Goal: Task Accomplishment & Management: Use online tool/utility

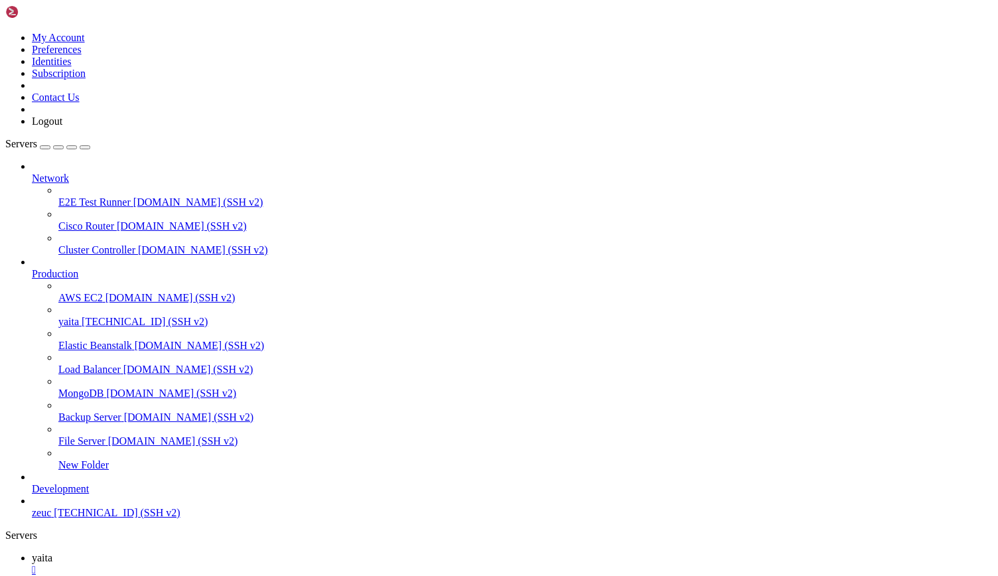
scroll to position [16076, 0]
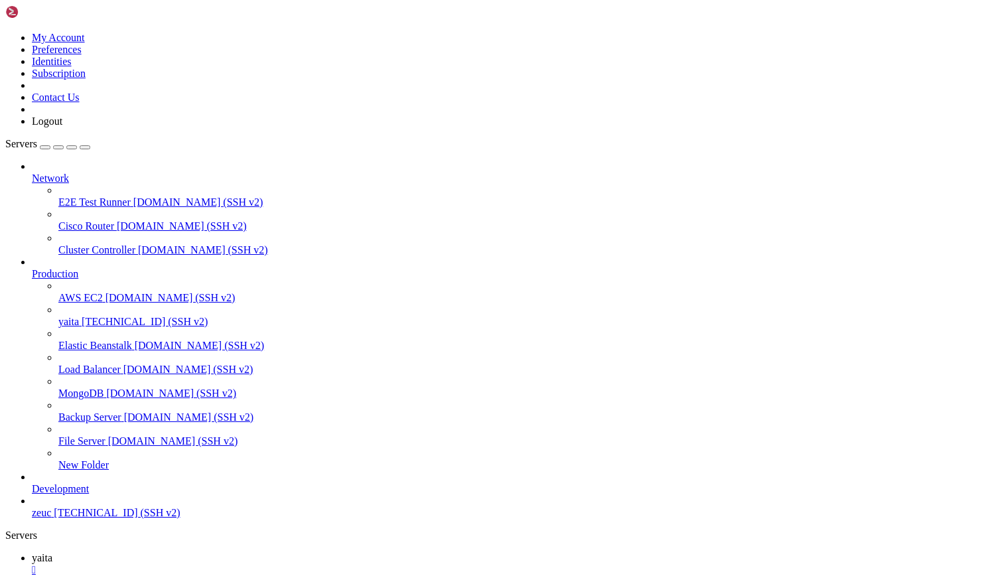
scroll to position [27786, 0]
drag, startPoint x: 9, startPoint y: 835, endPoint x: 266, endPoint y: 1267, distance: 502.6
copy div "[DATE] 12:58:07 ip-172-31-91-17 bash[1627081]: at org.springframework.beans.fac…"
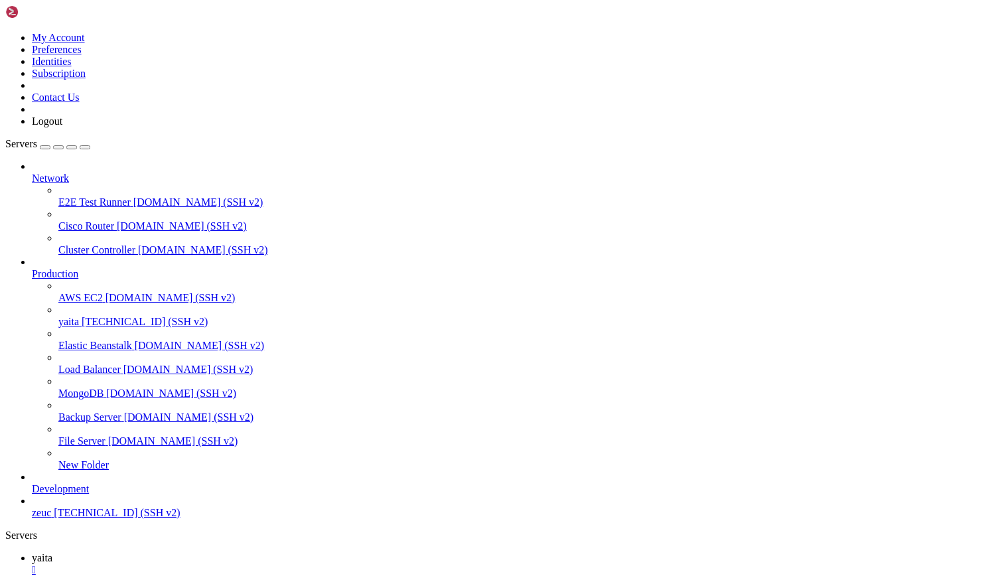
drag, startPoint x: 153, startPoint y: 1049, endPoint x: 155, endPoint y: 1099, distance: 49.8
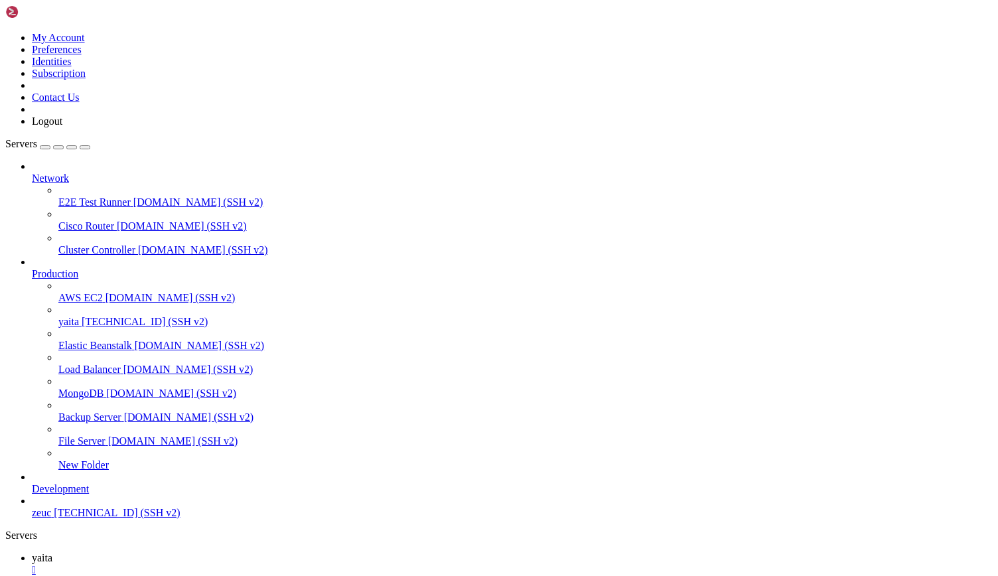
copy div "[DATE] 12:57:41 ip-172-31-91-17 bash[1626994]: [DATE] 12:57:41.420 [main] INFO …"
drag, startPoint x: 836, startPoint y: 1271, endPoint x: 1002, endPoint y: 1350, distance: 183.5
drag, startPoint x: 833, startPoint y: 1270, endPoint x: 998, endPoint y: 1355, distance: 185.2
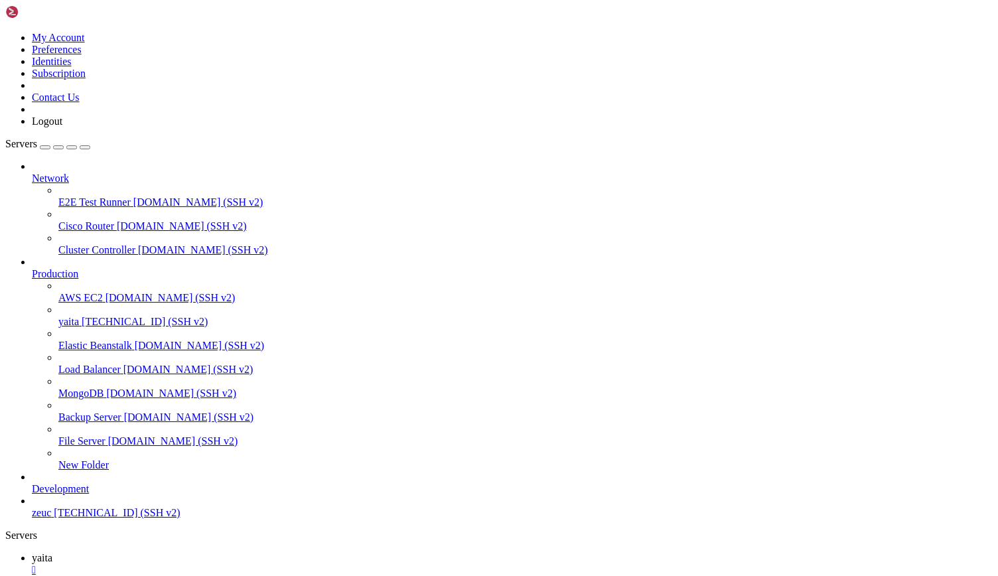
scroll to position [0, 0]
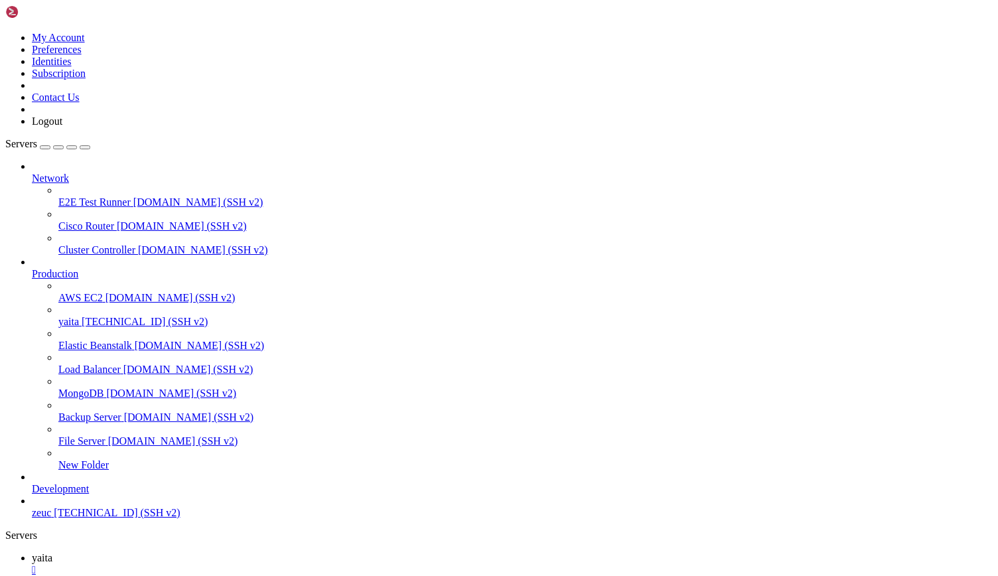
drag, startPoint x: 16, startPoint y: 952, endPoint x: 624, endPoint y: 1041, distance: 614.3
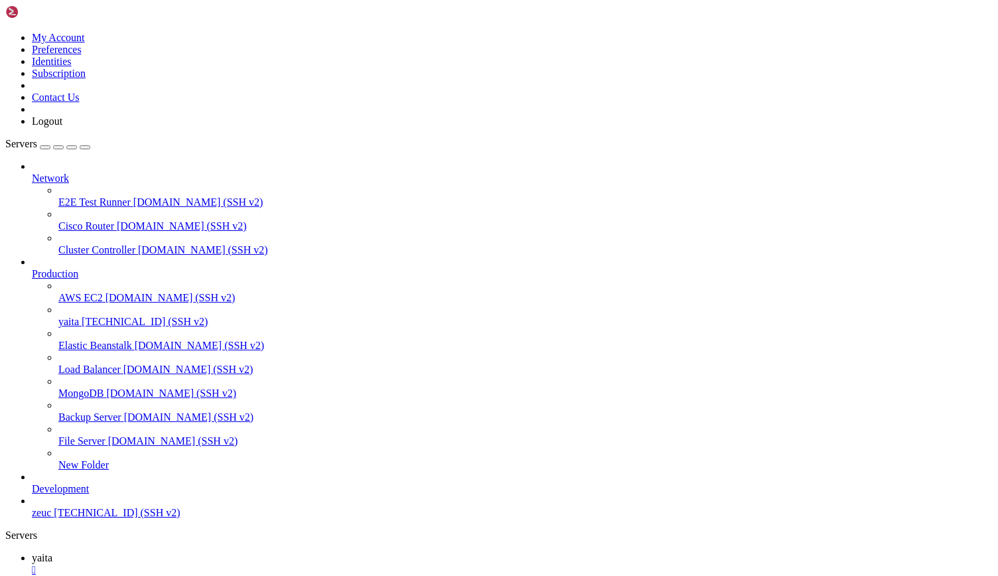
drag, startPoint x: 28, startPoint y: 1050, endPoint x: 786, endPoint y: 1258, distance: 786.0
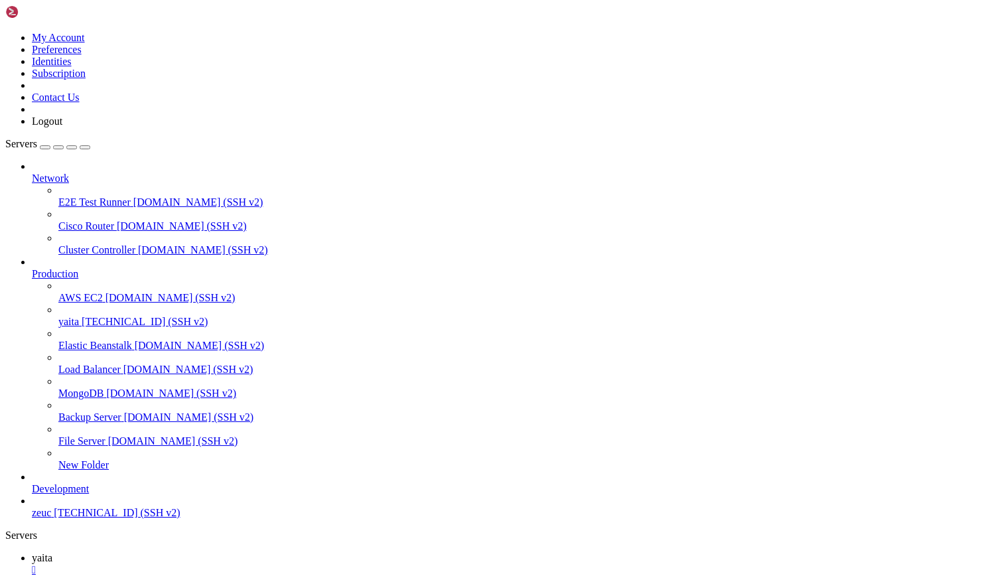
scroll to position [18084, 0]
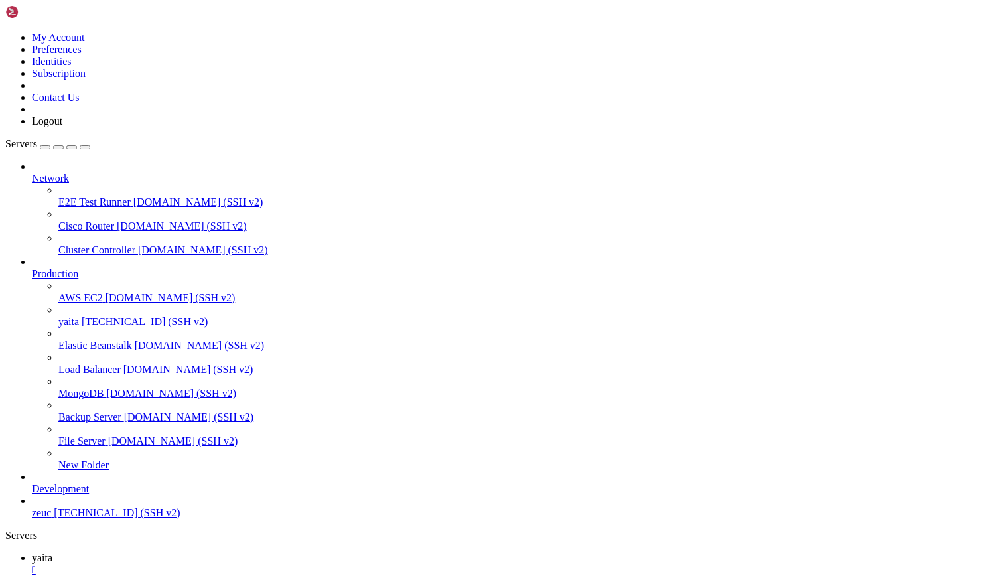
scroll to position [37612, 0]
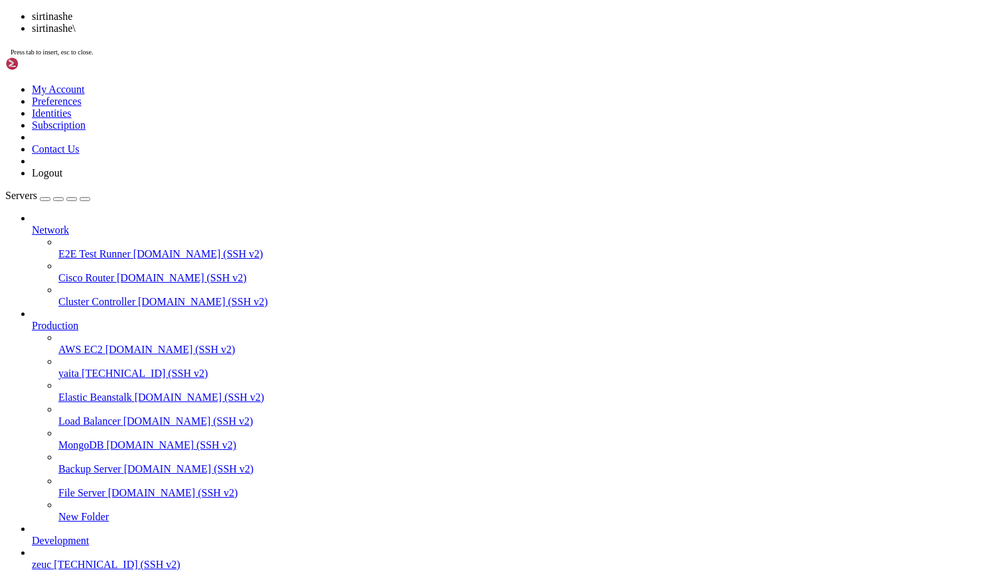
scroll to position [37646, 0]
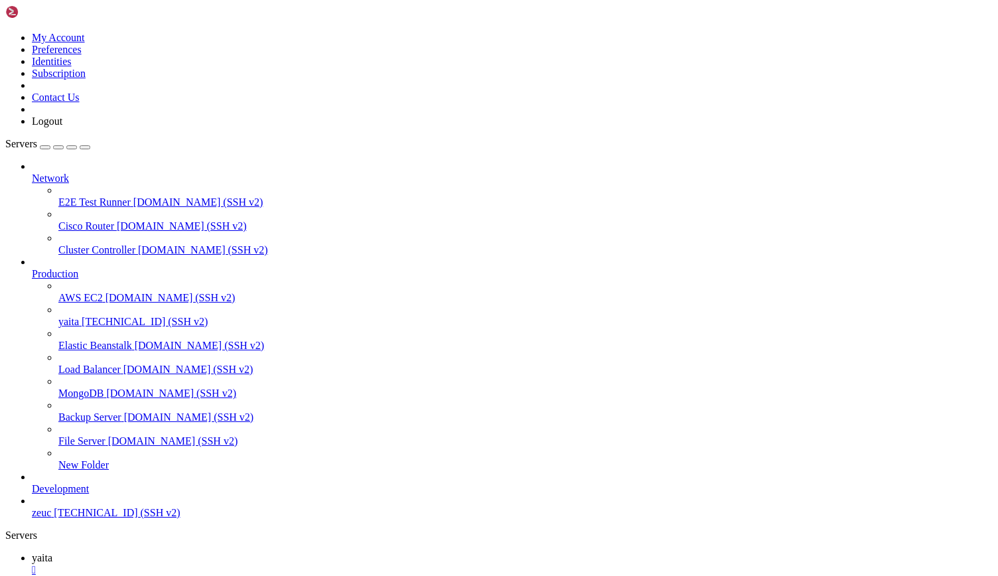
drag, startPoint x: 350, startPoint y: 992, endPoint x: 32, endPoint y: 1021, distance: 319.8
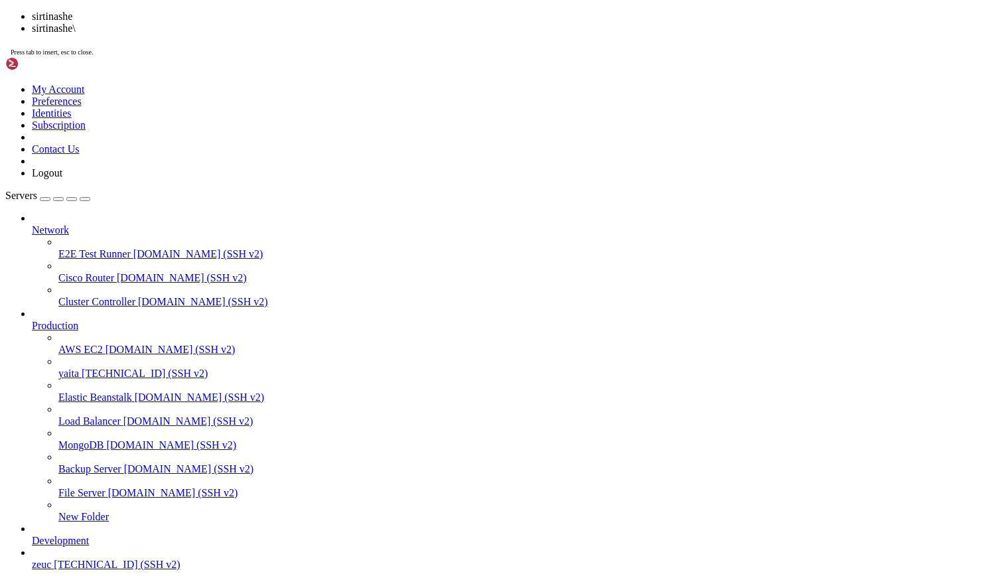
scroll to position [42090, 0]
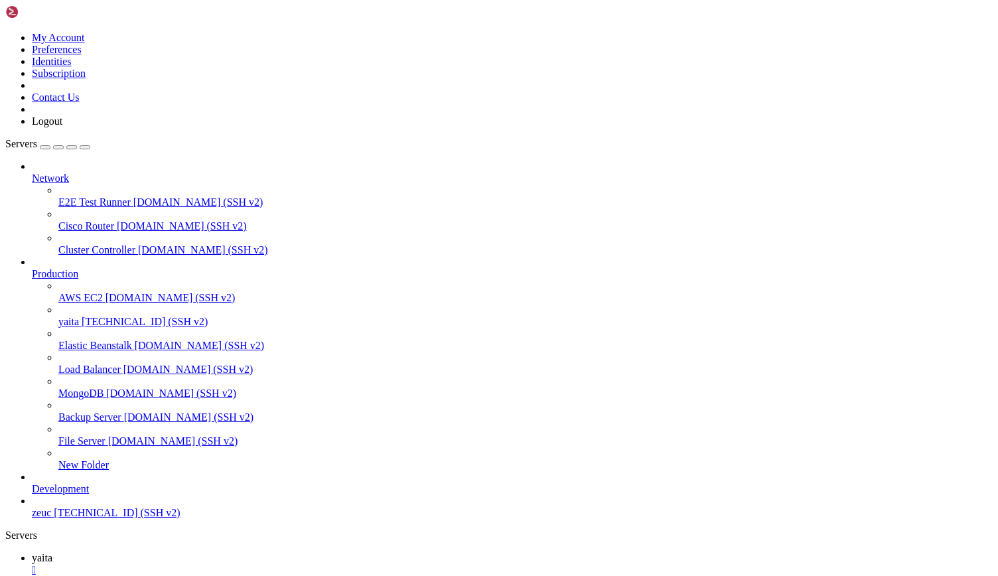
scroll to position [59012, 0]
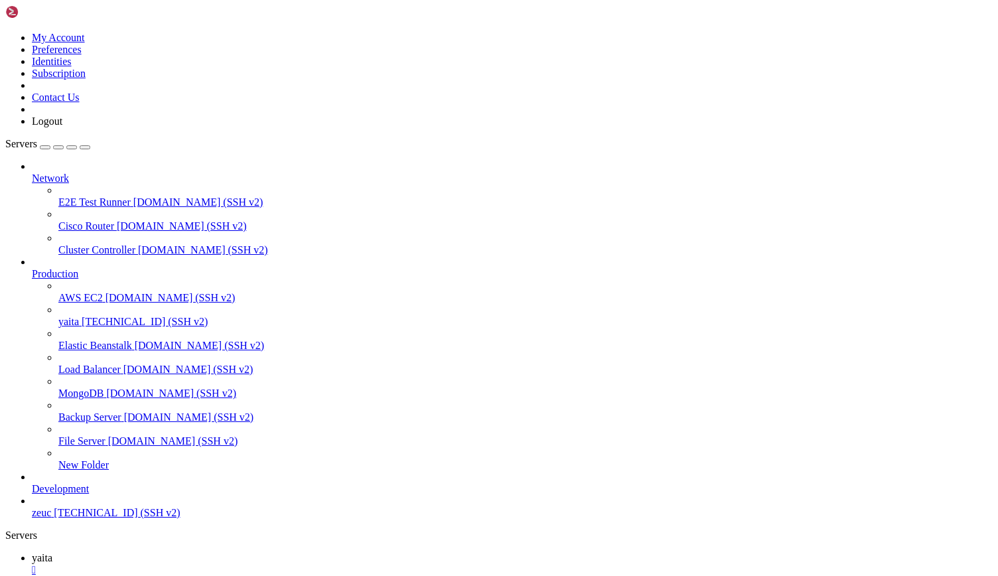
scroll to position [80221, 0]
drag, startPoint x: 134, startPoint y: 853, endPoint x: 273, endPoint y: 851, distance: 139.4
drag, startPoint x: 8, startPoint y: 1237, endPoint x: 291, endPoint y: 1260, distance: 284.3
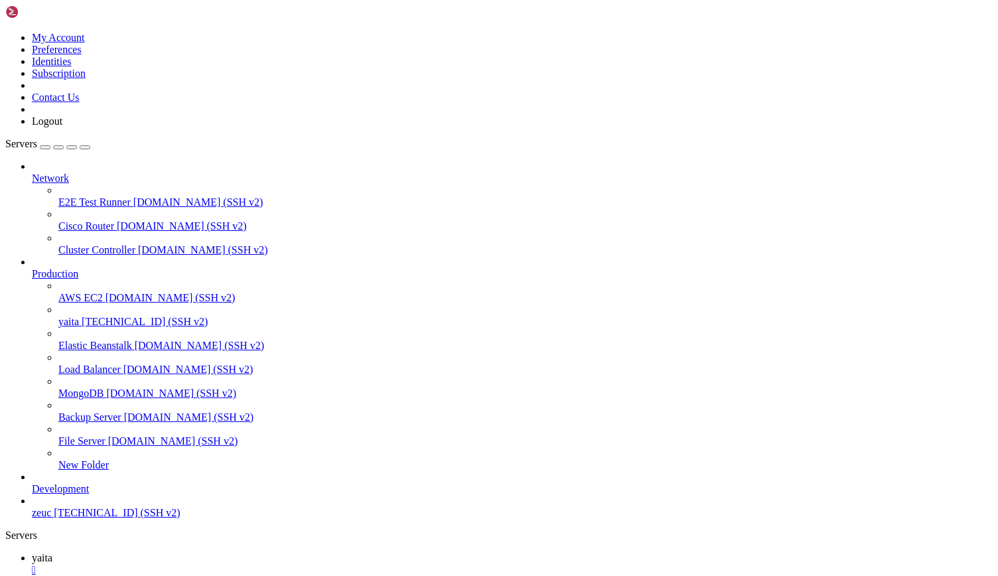
drag, startPoint x: 291, startPoint y: 1260, endPoint x: 11, endPoint y: 1238, distance: 281.6
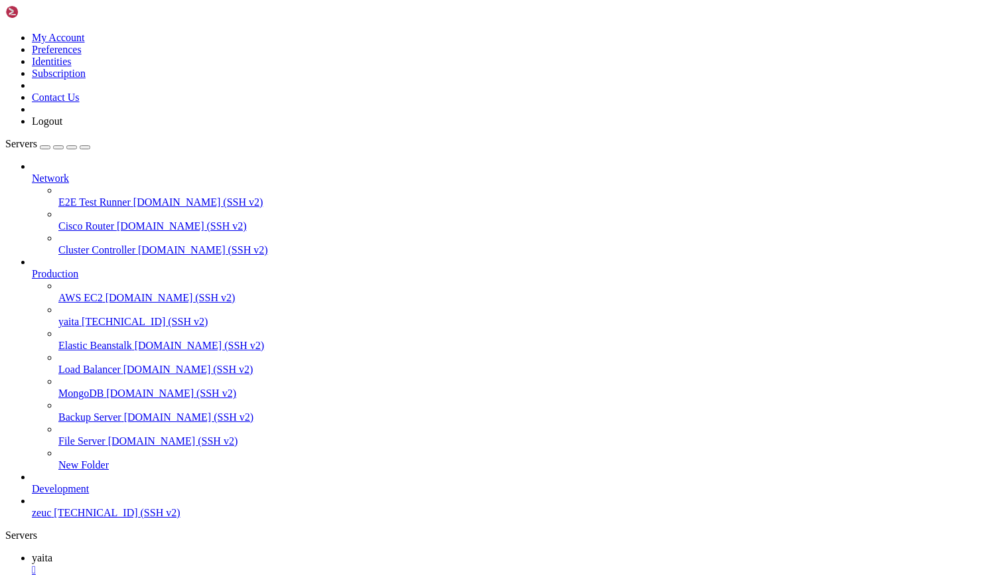
click at [58, 196] on link "E2E Test Runner [DOMAIN_NAME] (SSH v2)" at bounding box center [525, 202] width 934 height 12
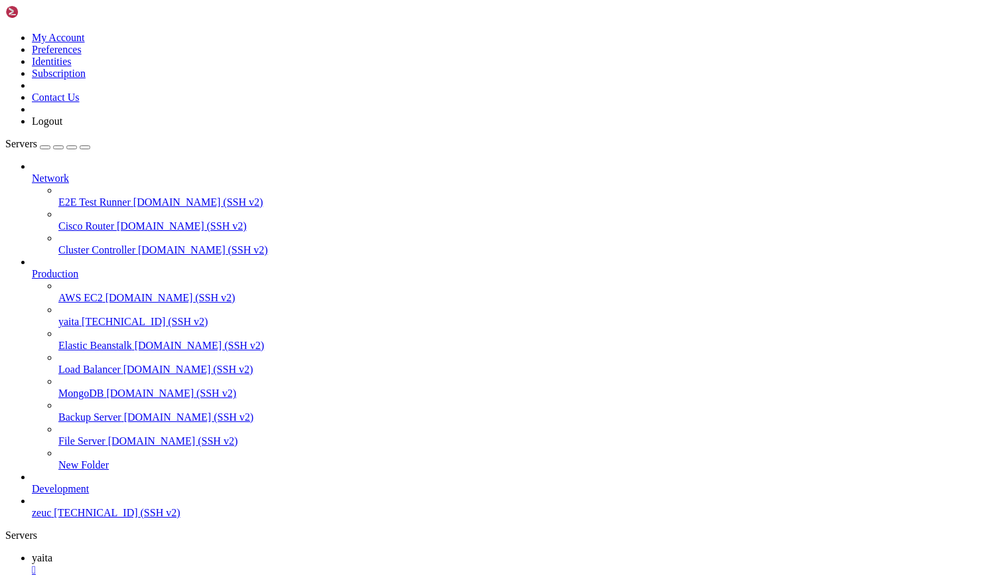
scroll to position [93285, 0]
